Goal: Task Accomplishment & Management: Manage account settings

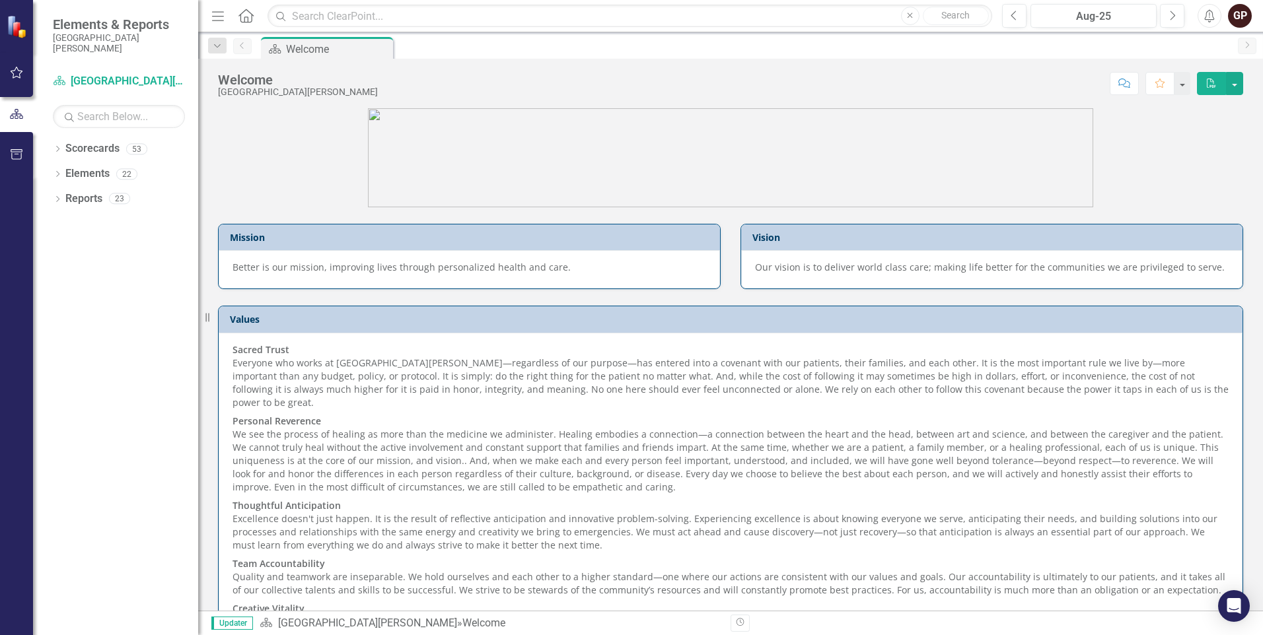
click at [246, 14] on icon "Home" at bounding box center [245, 16] width 17 height 14
click at [216, 47] on icon "Dropdown" at bounding box center [217, 46] width 12 height 9
click at [246, 45] on icon "Previous" at bounding box center [242, 46] width 11 height 8
click at [648, 52] on div "Scorecard Welcome Pin" at bounding box center [744, 47] width 973 height 21
click at [76, 176] on link "Elements" at bounding box center [87, 173] width 44 height 15
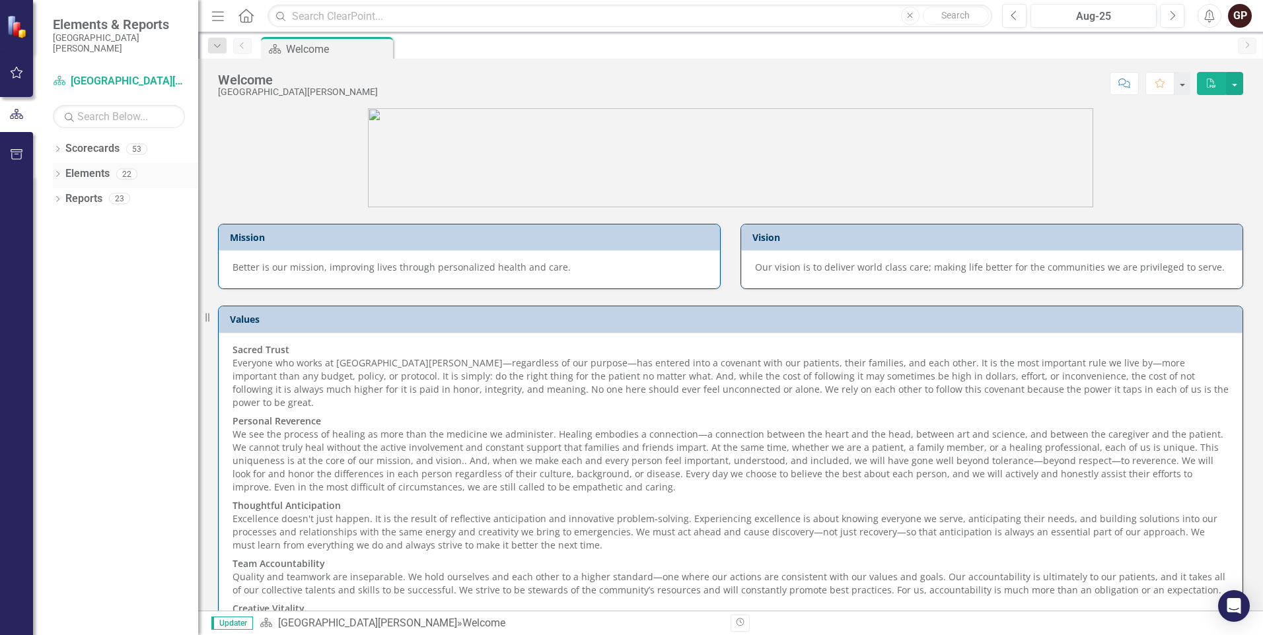
click at [124, 174] on div "22" at bounding box center [126, 173] width 21 height 11
click at [16, 151] on icon "button" at bounding box center [17, 154] width 14 height 11
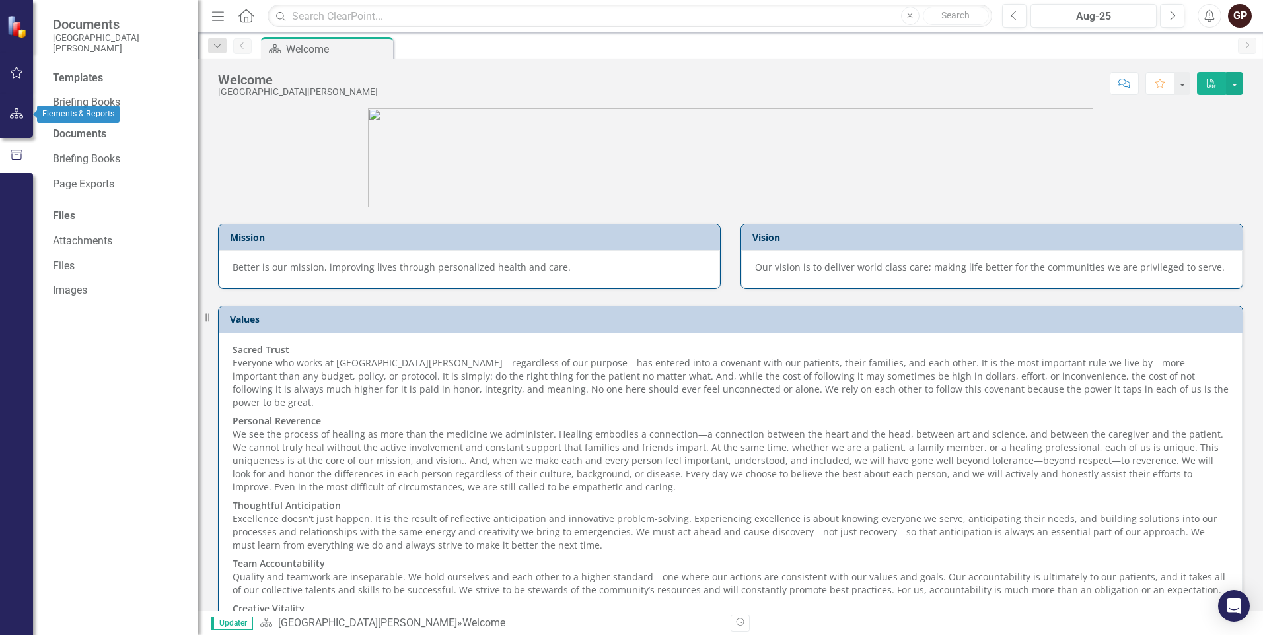
click at [18, 110] on icon "button" at bounding box center [17, 113] width 14 height 11
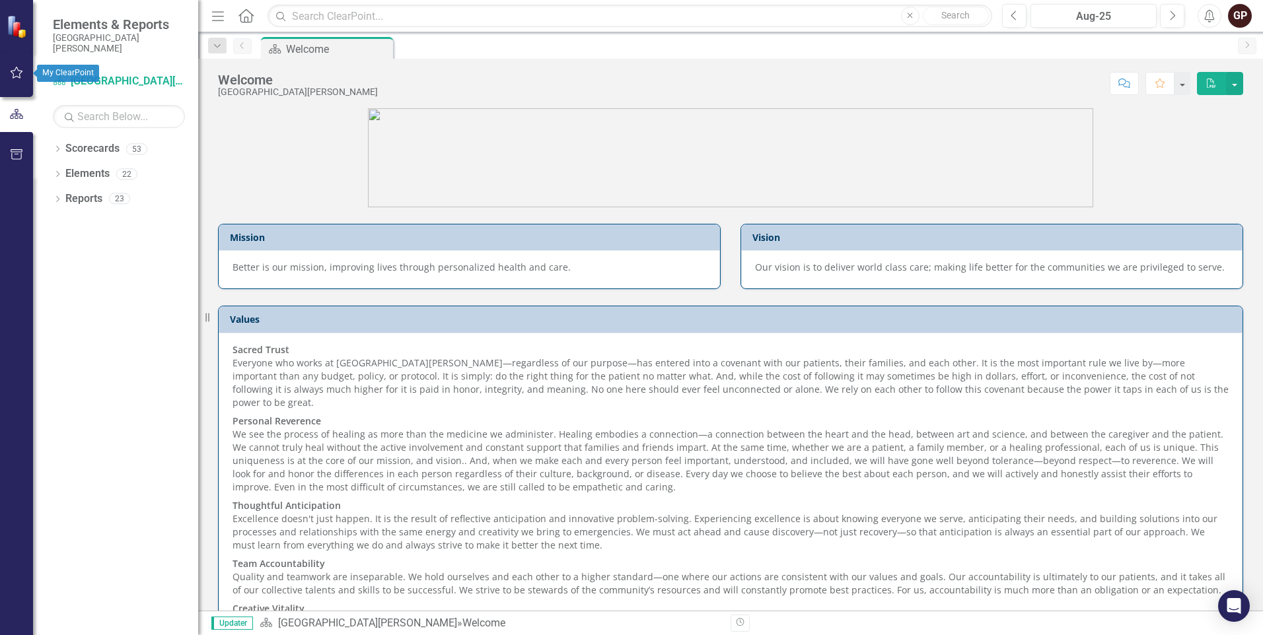
click at [16, 71] on icon "button" at bounding box center [17, 72] width 14 height 11
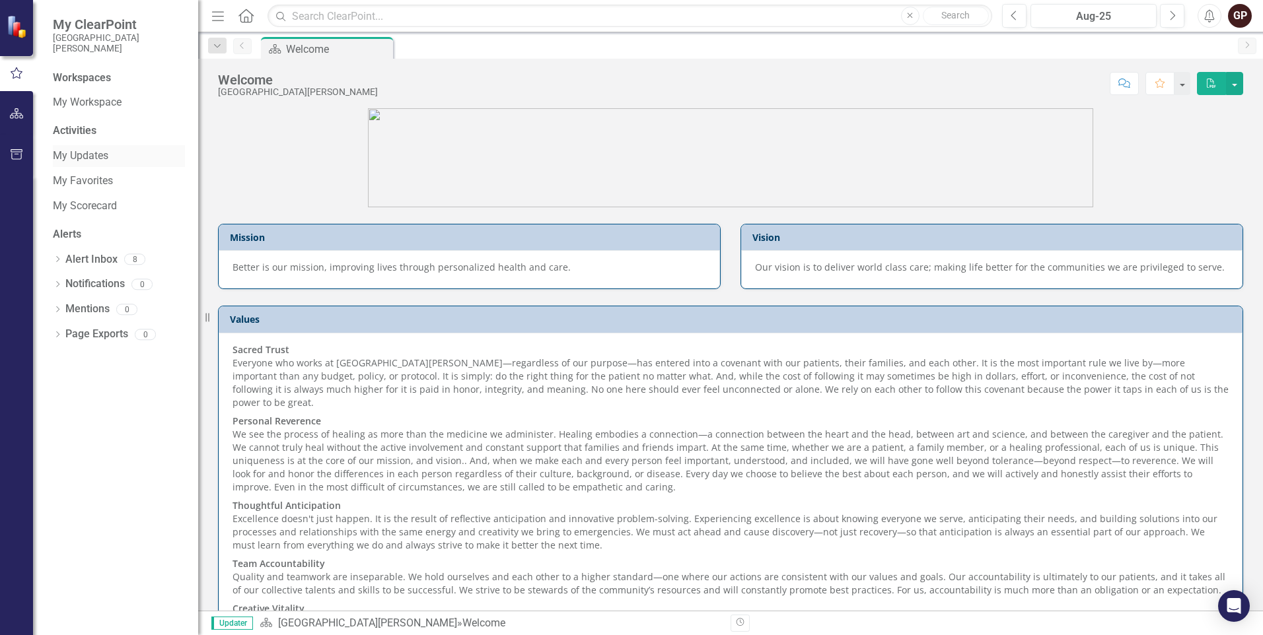
click at [89, 157] on link "My Updates" at bounding box center [119, 156] width 132 height 15
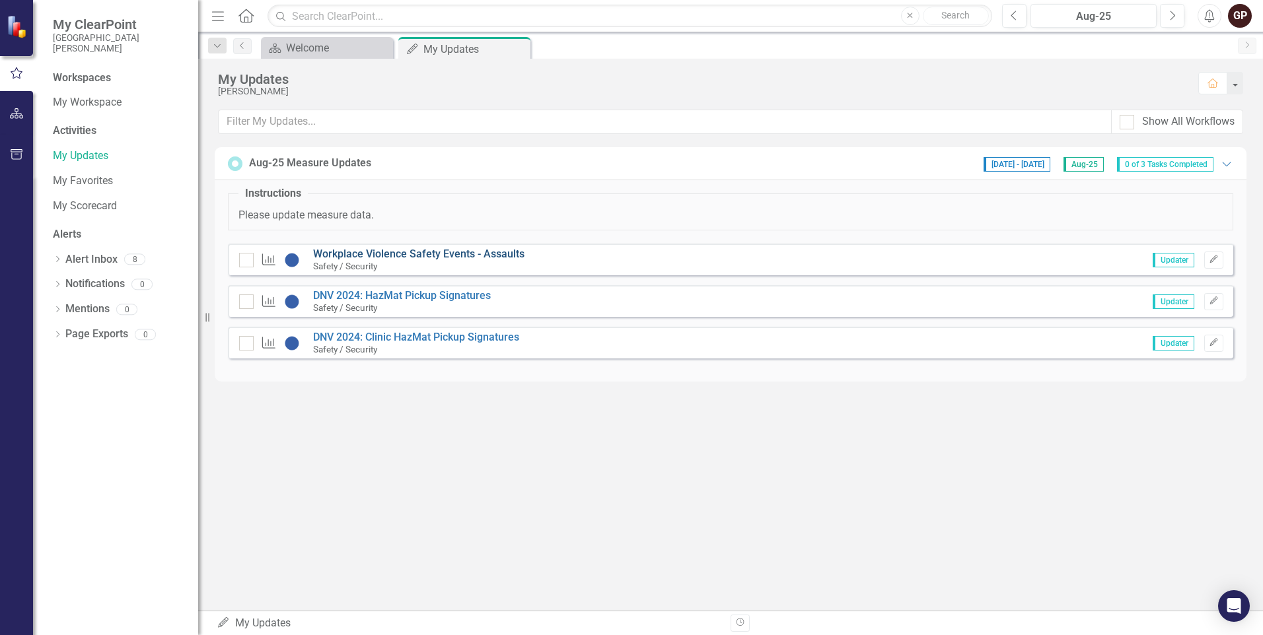
click at [409, 253] on link "Workplace Violence Safety Events - Assaults" at bounding box center [418, 254] width 211 height 13
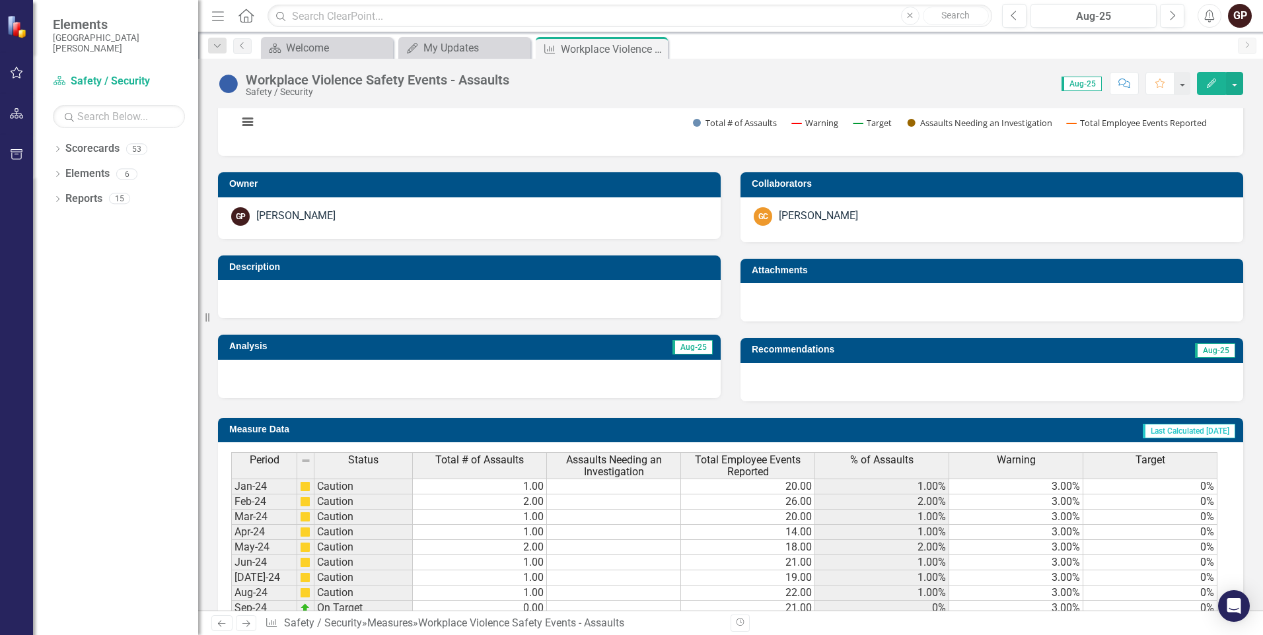
scroll to position [462, 0]
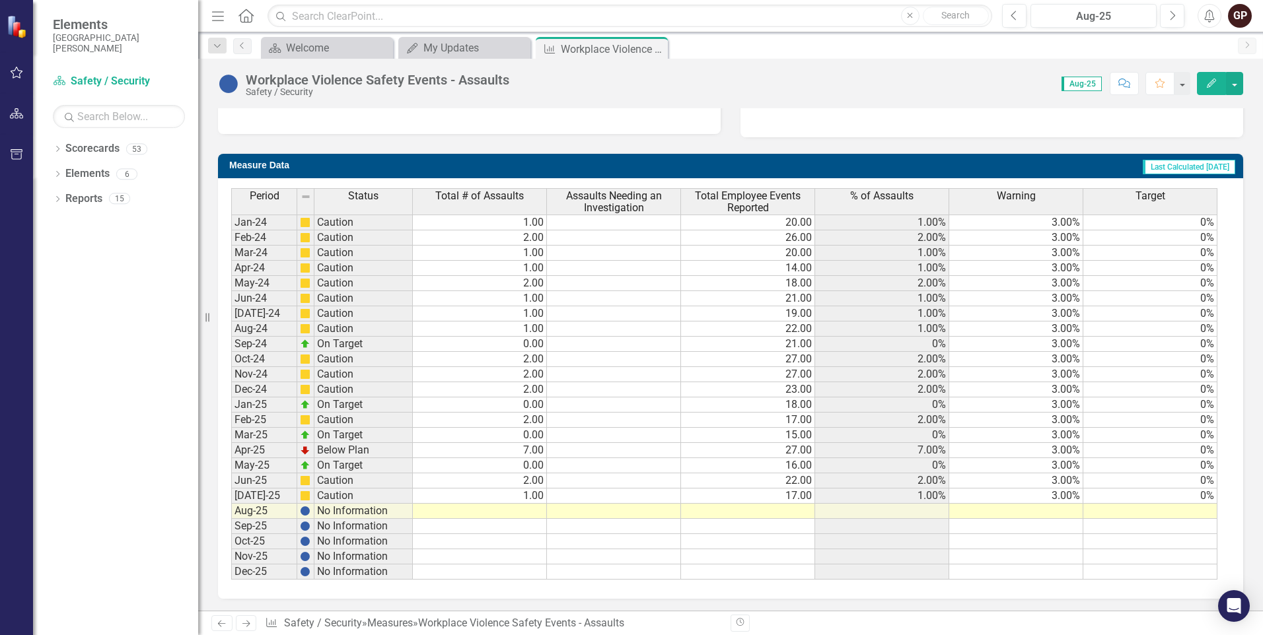
click at [534, 510] on td at bounding box center [480, 511] width 134 height 15
type textarea "0"
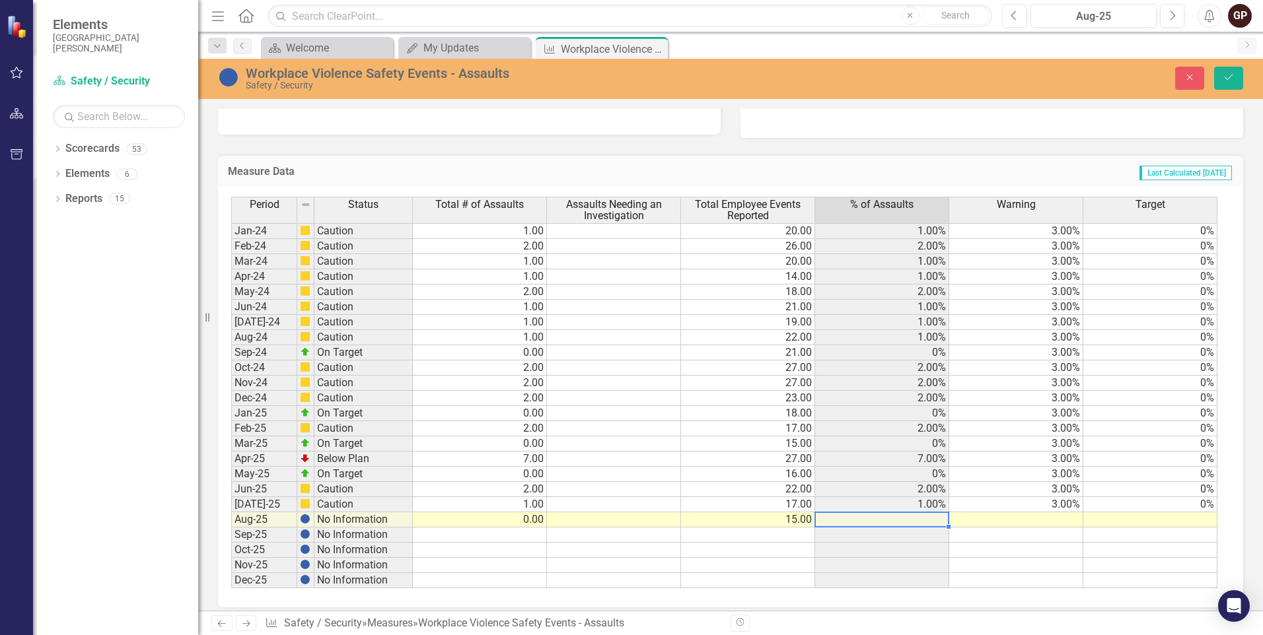
type textarea "15"
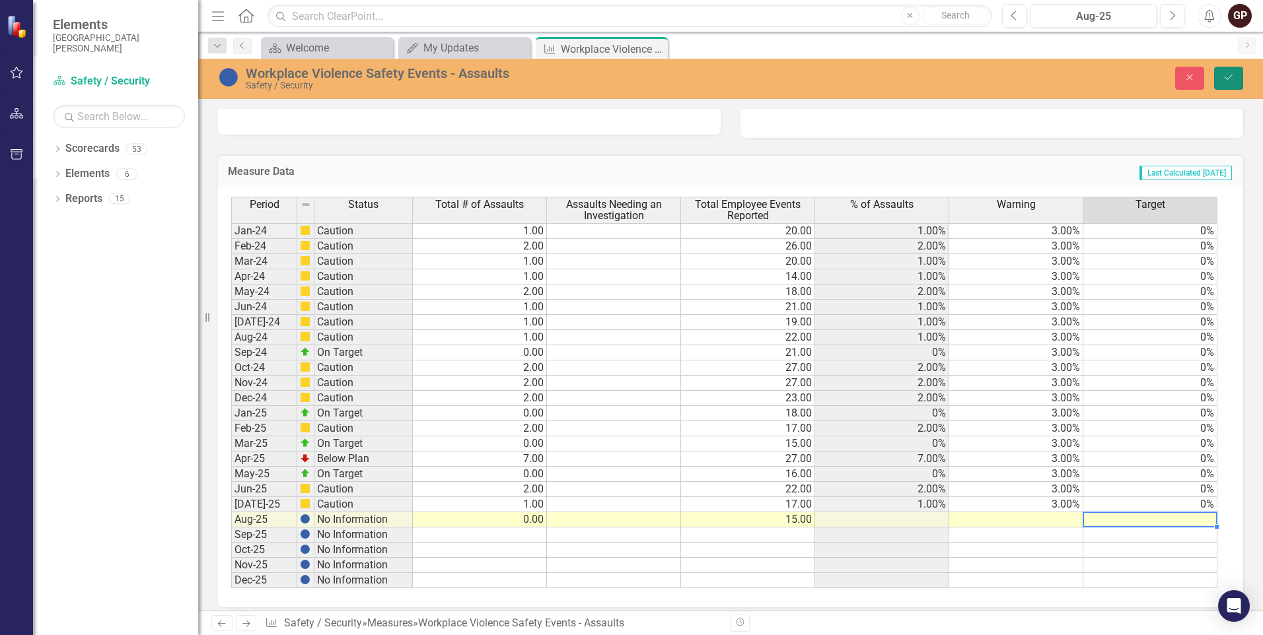
click at [1224, 75] on icon "Save" at bounding box center [1228, 77] width 12 height 9
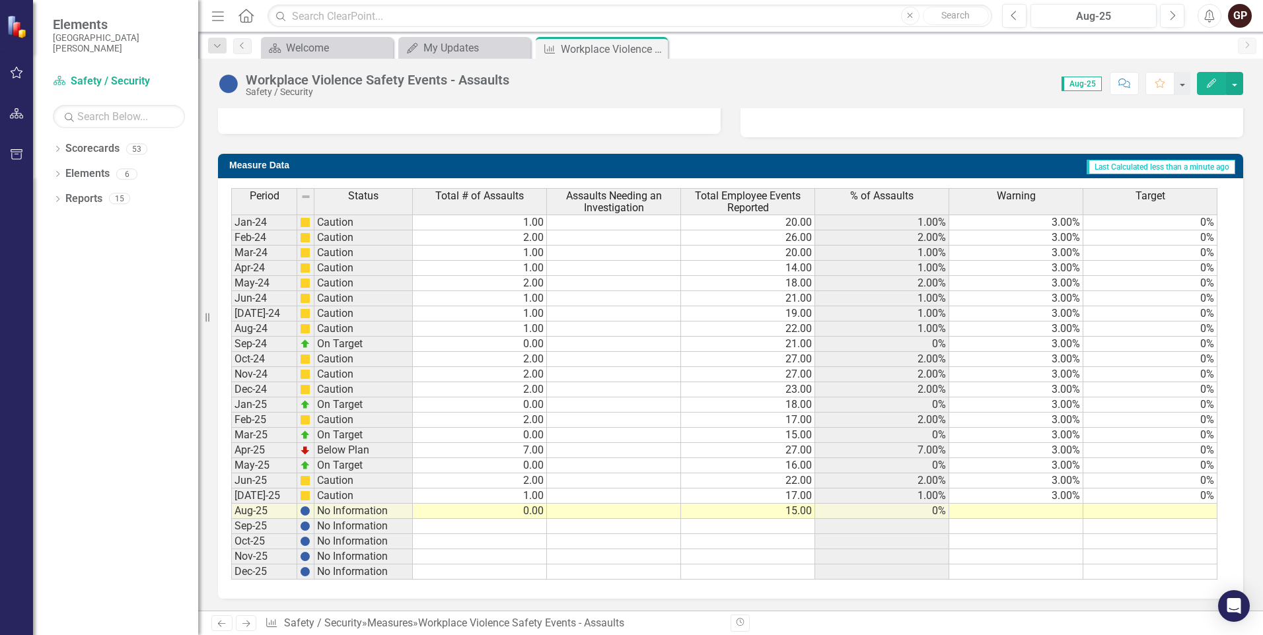
scroll to position [264, 0]
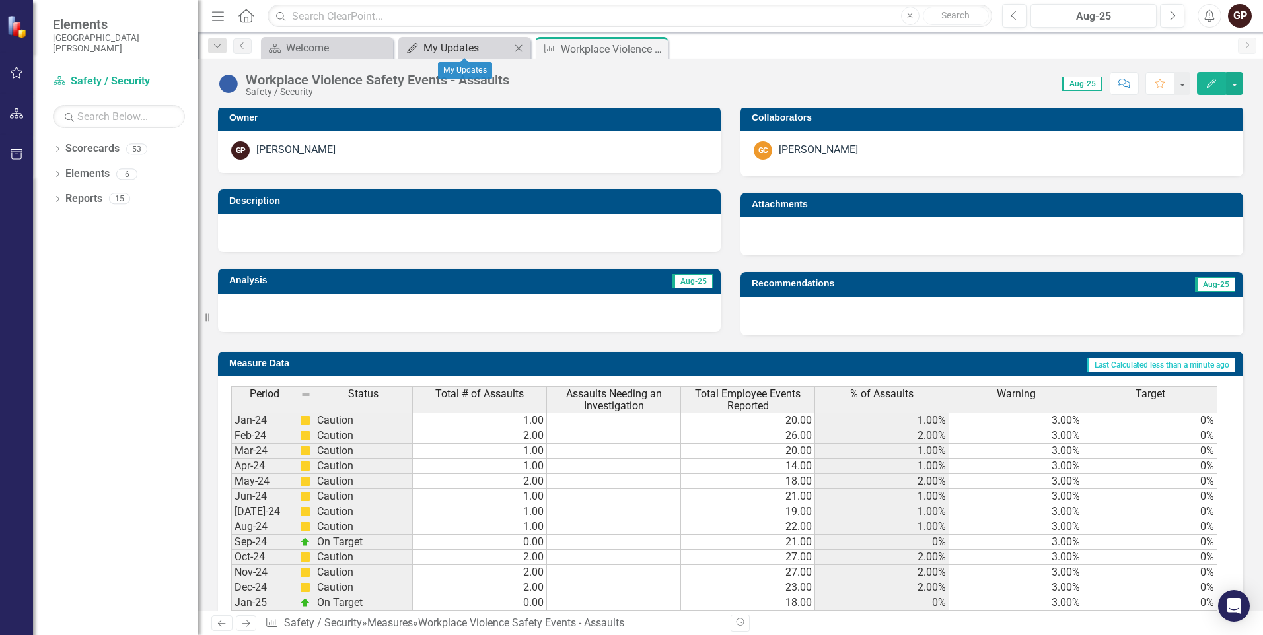
click at [434, 47] on div "My Updates" at bounding box center [466, 48] width 87 height 17
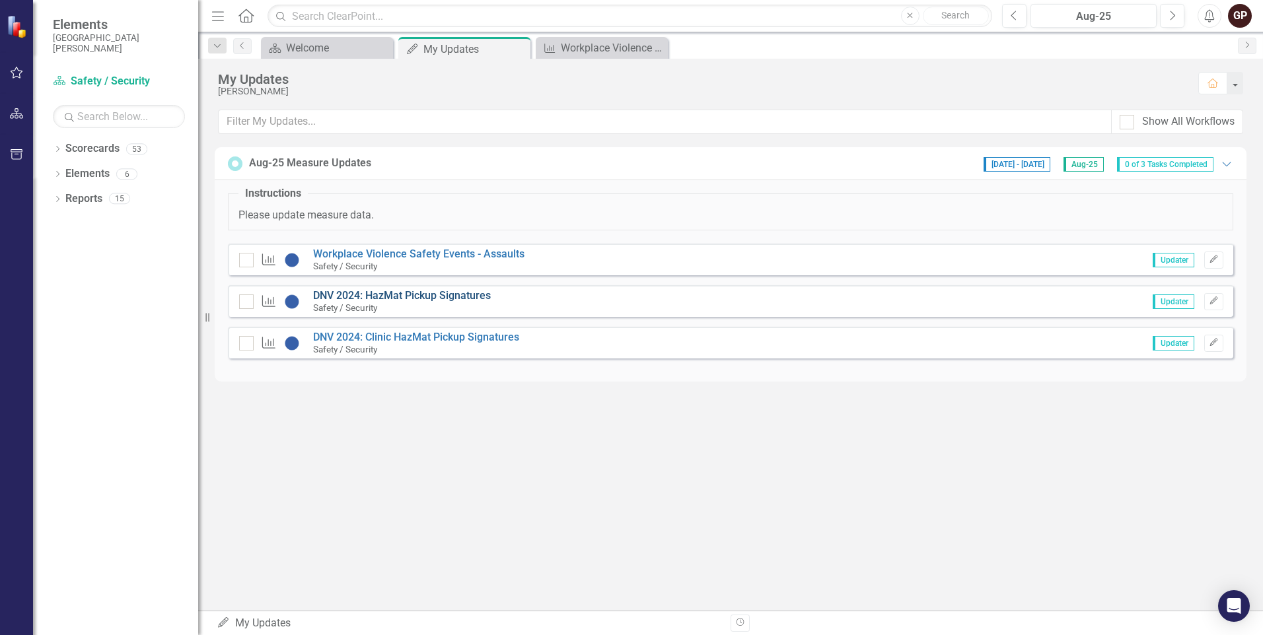
click at [421, 296] on link "DNV 2024: HazMat Pickup Signatures" at bounding box center [402, 295] width 178 height 13
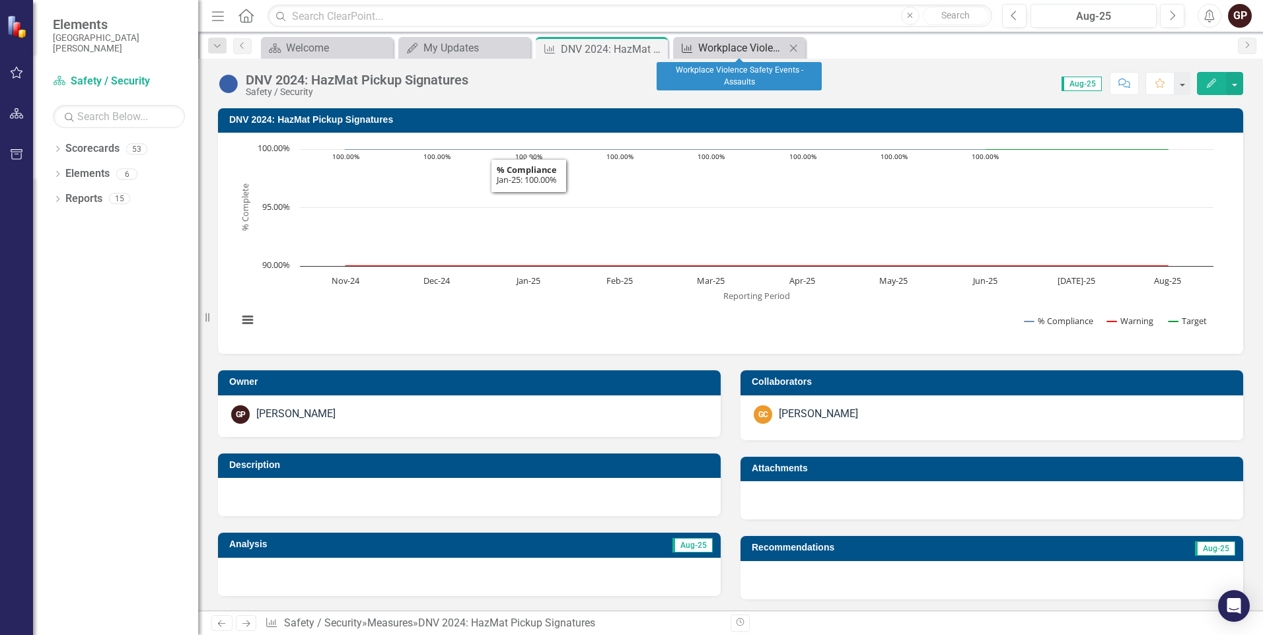
click at [715, 51] on div "Workplace Violence Safety Events - Assaults" at bounding box center [741, 48] width 87 height 17
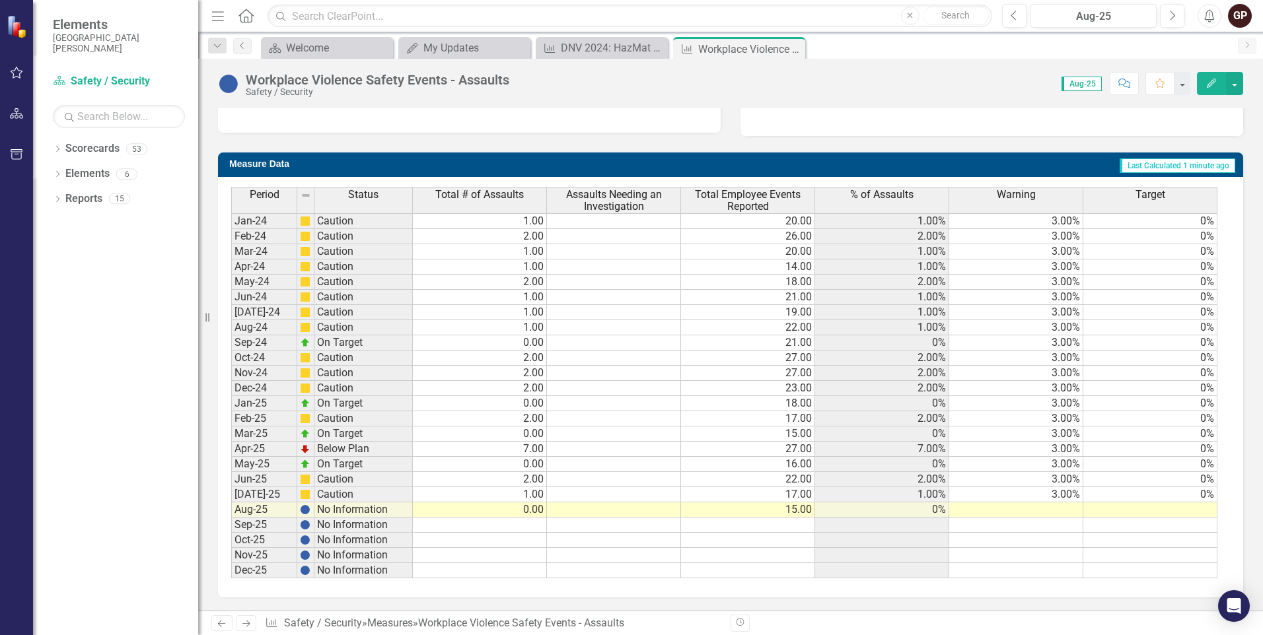
scroll to position [199, 0]
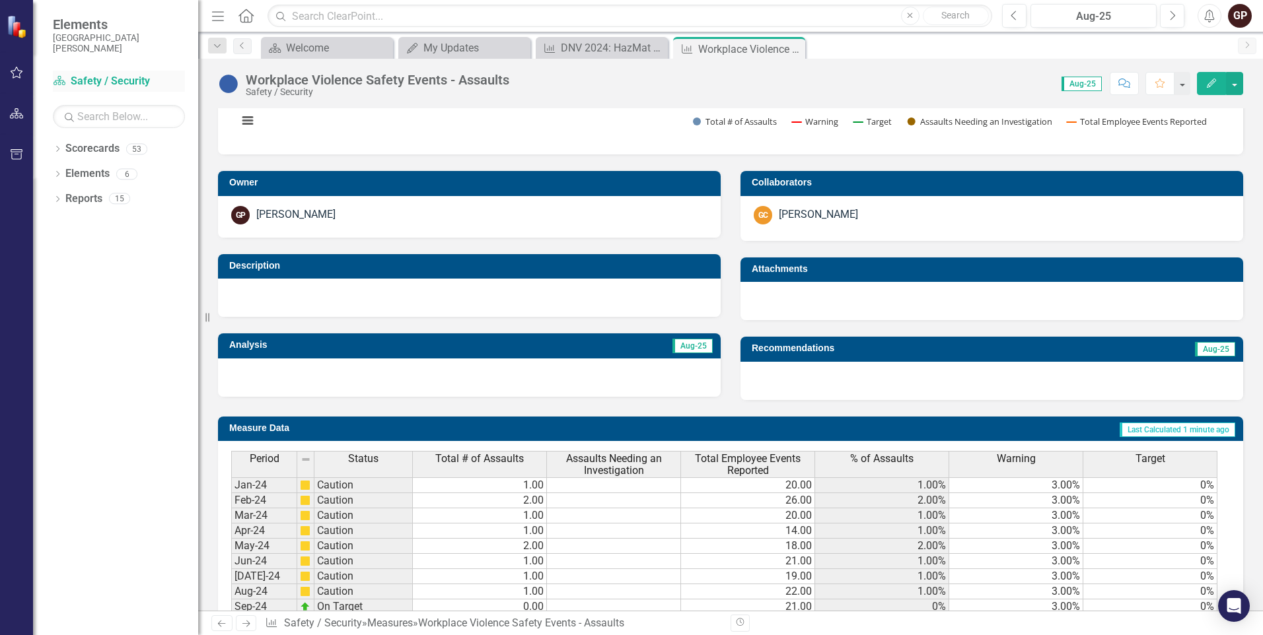
click at [98, 79] on link "Scorecard Safety / Security" at bounding box center [119, 81] width 132 height 15
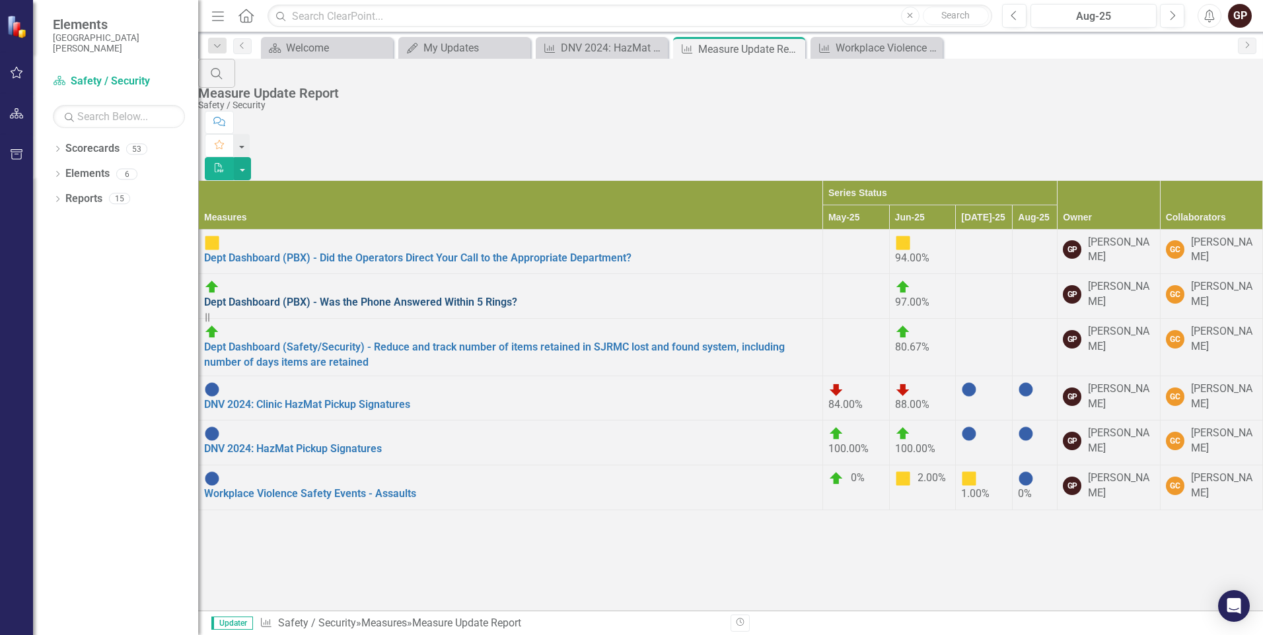
click at [456, 296] on link "Dept Dashboard (PBX) - Was the Phone Answered Within 5 Rings?" at bounding box center [360, 302] width 313 height 13
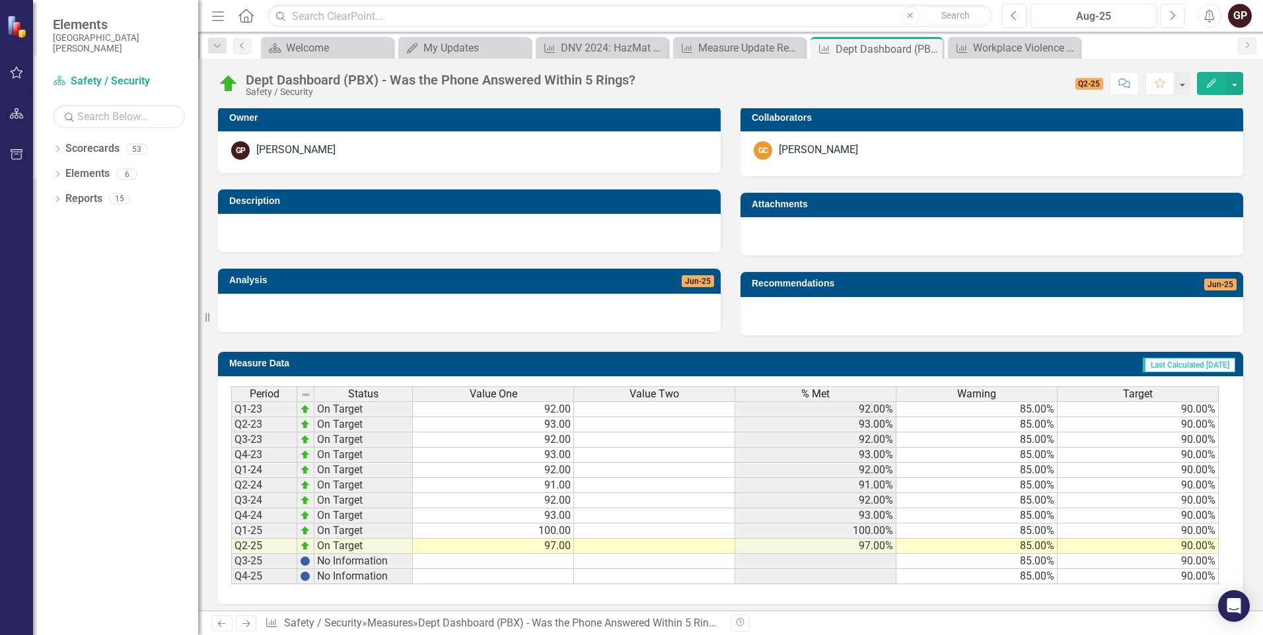
scroll to position [271, 0]
